Goal: Task Accomplishment & Management: Use online tool/utility

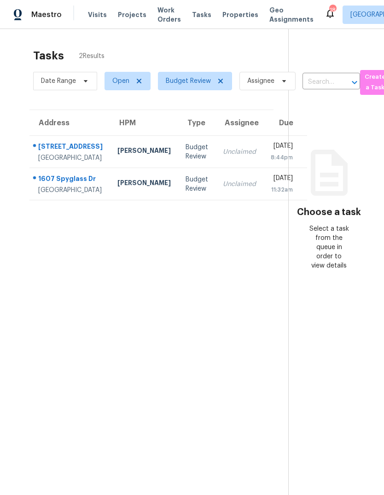
click at [99, 16] on span "Visits" at bounding box center [97, 14] width 19 height 9
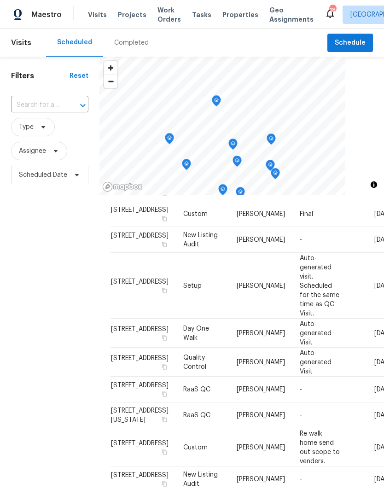
scroll to position [255, 0]
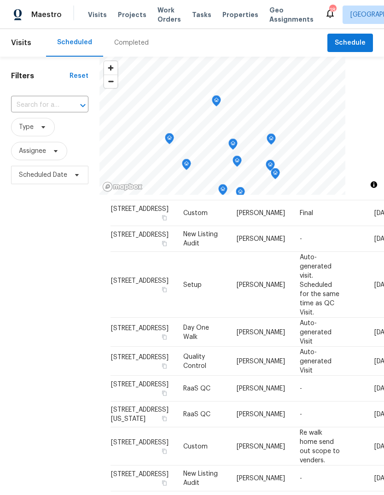
click at [226, 17] on span "Properties" at bounding box center [240, 14] width 36 height 9
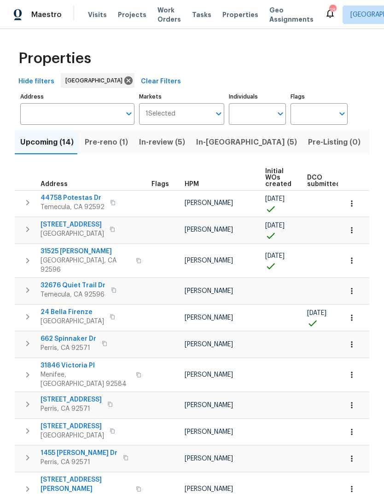
click at [217, 145] on span "In-reno (5)" at bounding box center [246, 142] width 101 height 13
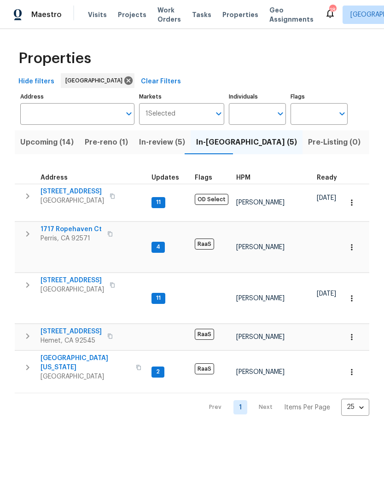
click at [260, 109] on input "Individuals" at bounding box center [250, 114] width 43 height 22
type input "jeff"
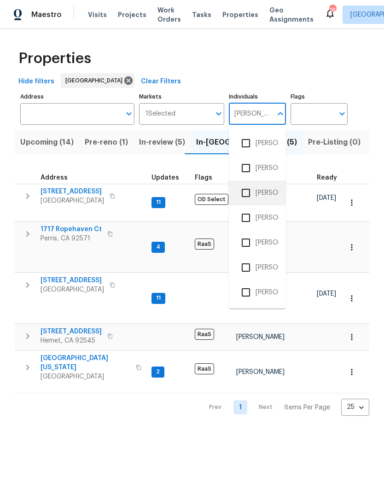
click at [268, 193] on li "[PERSON_NAME]" at bounding box center [257, 192] width 42 height 19
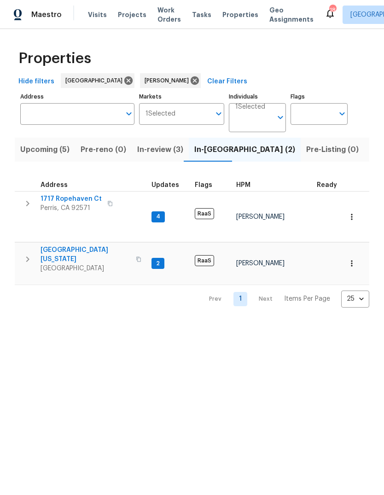
click at [93, 18] on span "Visits" at bounding box center [97, 14] width 19 height 9
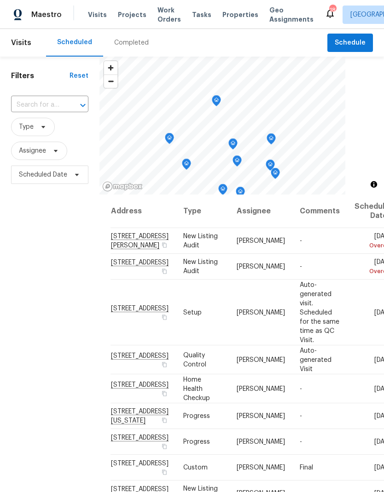
click at [67, 394] on div "Filters Reset ​ Type Assignee Scheduled Date" at bounding box center [49, 323] width 99 height 532
click at [54, 410] on div "Filters Reset ​ Type Assignee Scheduled Date" at bounding box center [49, 323] width 99 height 532
click at [232, 17] on span "Properties" at bounding box center [240, 14] width 36 height 9
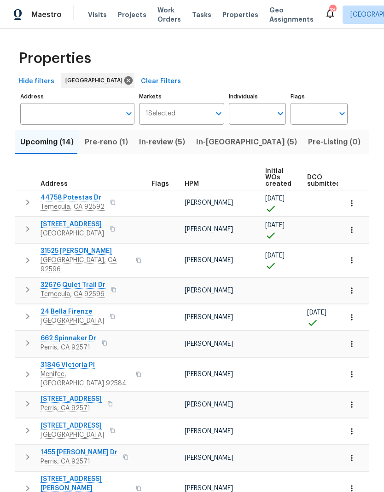
click at [196, 14] on span "Tasks" at bounding box center [201, 15] width 19 height 6
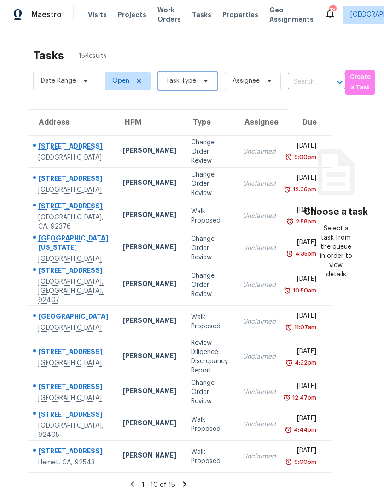
click at [204, 86] on span "Task Type" at bounding box center [187, 81] width 59 height 18
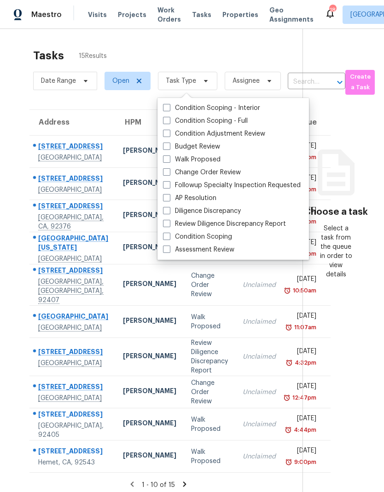
click at [205, 149] on label "Budget Review" at bounding box center [191, 146] width 57 height 9
click at [169, 148] on input "Budget Review" at bounding box center [166, 145] width 6 height 6
checkbox input "true"
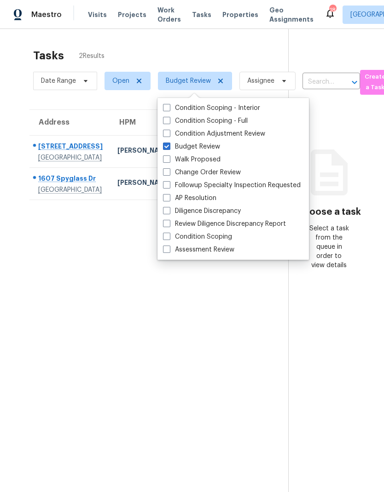
click at [216, 400] on section "Tasks 2 Results Date Range Open Budget Review Assignee ​ Create a Task Address …" at bounding box center [151, 283] width 273 height 478
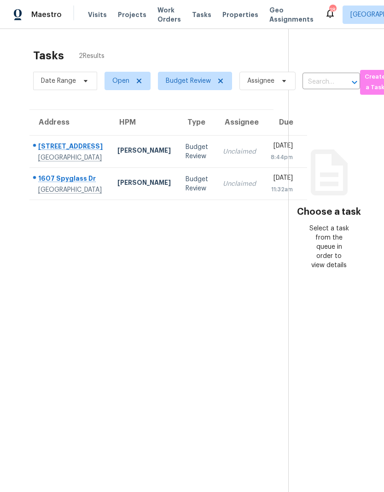
click at [94, 16] on span "Visits" at bounding box center [97, 14] width 19 height 9
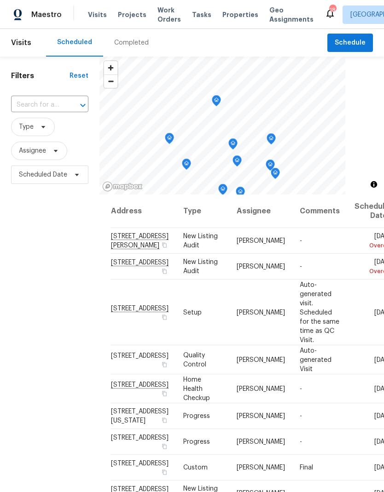
click at [237, 18] on span "Properties" at bounding box center [240, 14] width 36 height 9
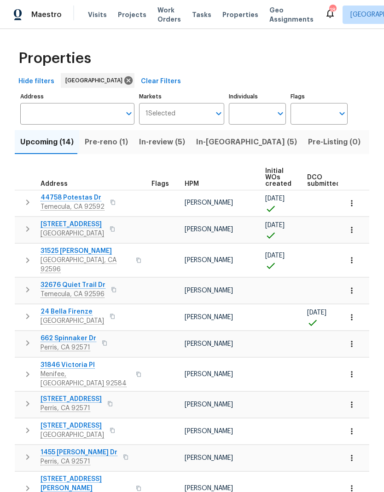
click at [118, 145] on span "Pre-reno (1)" at bounding box center [106, 142] width 43 height 13
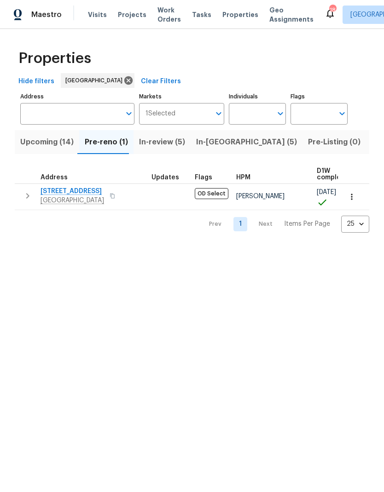
click at [195, 17] on span "Tasks" at bounding box center [201, 15] width 19 height 6
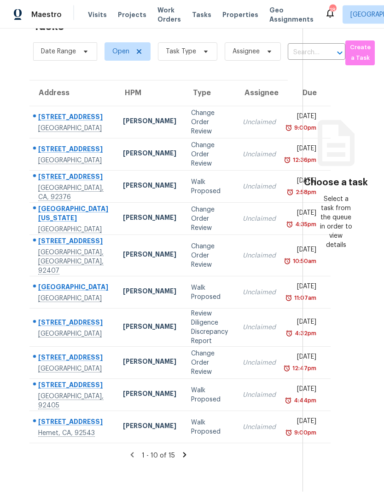
scroll to position [37, 0]
click at [184, 460] on icon at bounding box center [184, 456] width 8 height 8
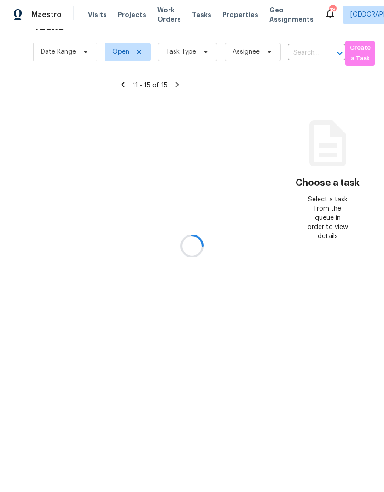
scroll to position [29, 0]
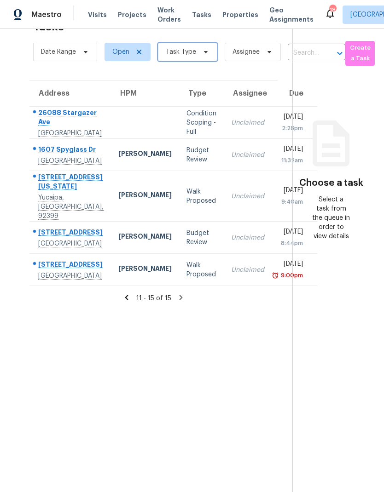
click at [208, 43] on span "Task Type" at bounding box center [187, 52] width 59 height 18
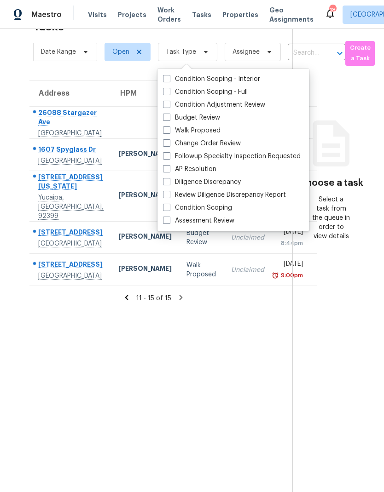
click at [213, 113] on label "Budget Review" at bounding box center [191, 117] width 57 height 9
click at [169, 113] on input "Budget Review" at bounding box center [166, 116] width 6 height 6
checkbox input "true"
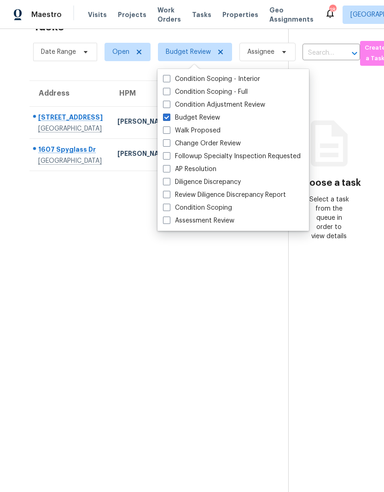
click at [66, 345] on section "Tasks 2 Results Date Range Open Budget Review Assignee ​ Create a Task Address …" at bounding box center [151, 254] width 273 height 478
